Goal: Information Seeking & Learning: Find contact information

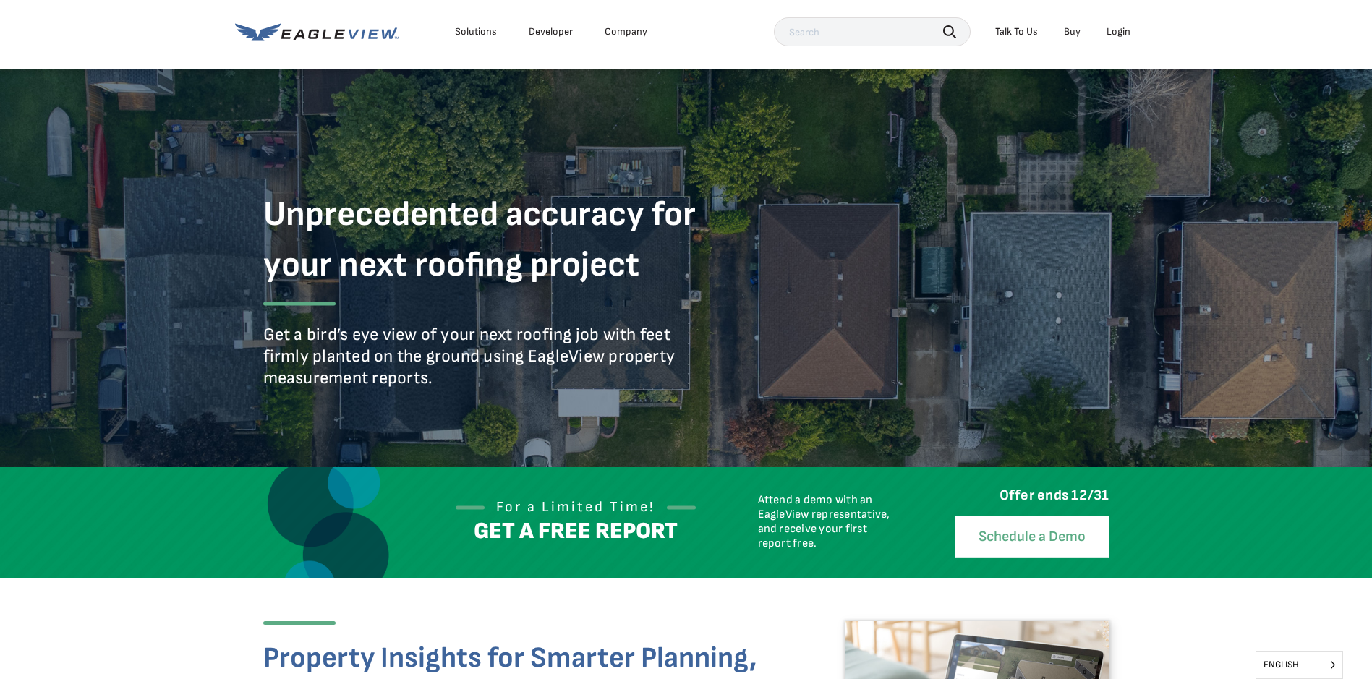
click at [1118, 25] on div "Login" at bounding box center [1119, 31] width 24 height 13
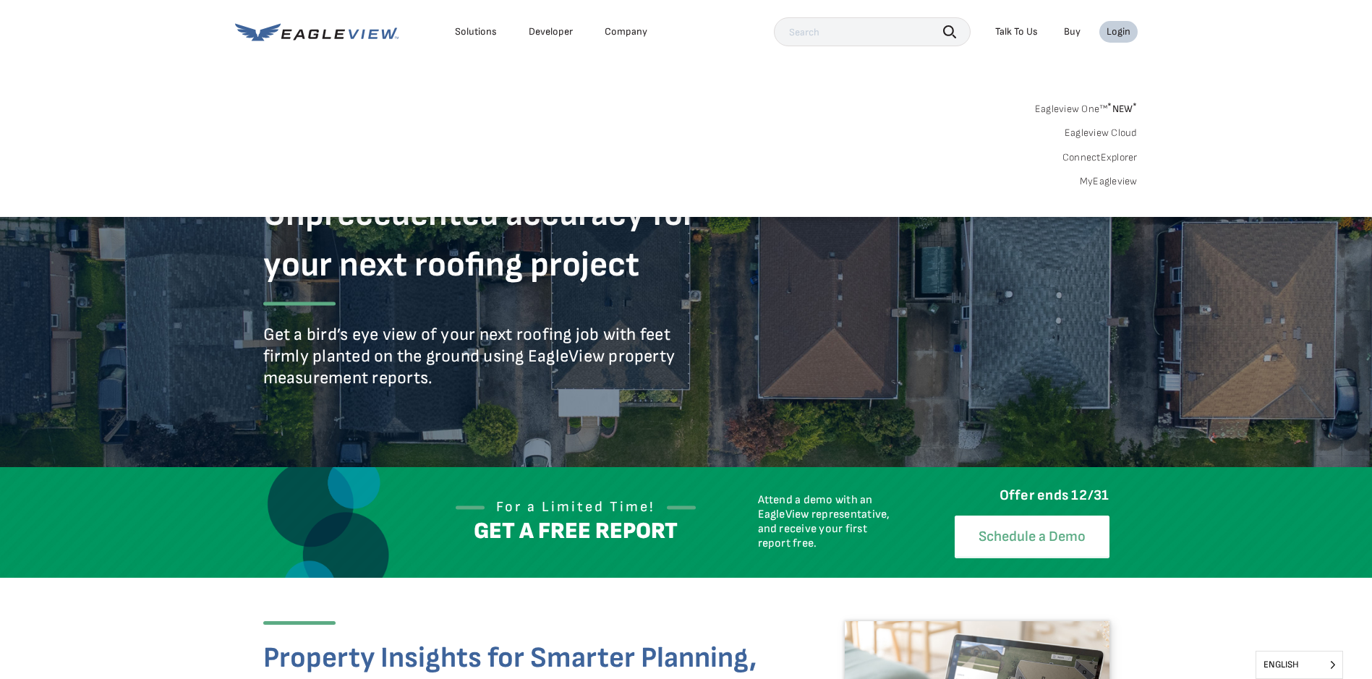
click at [1105, 177] on link "MyEagleview" at bounding box center [1109, 181] width 58 height 13
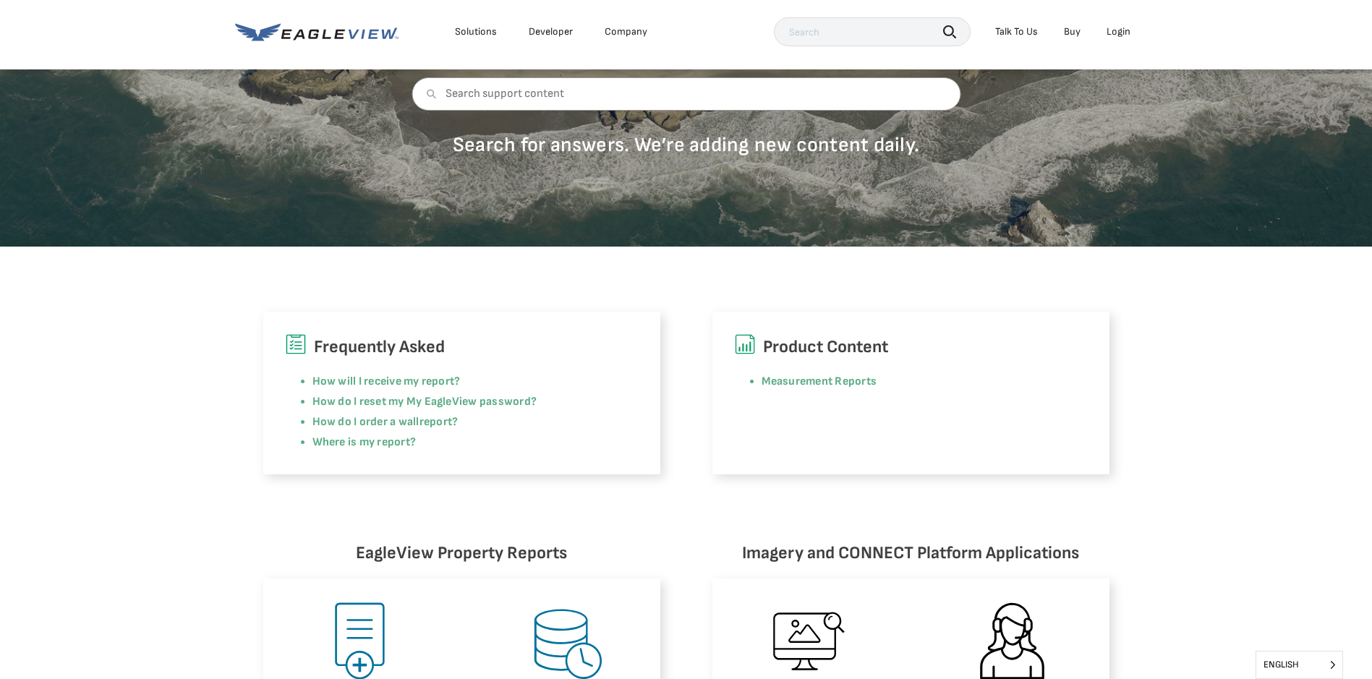
scroll to position [145, 0]
